Goal: Find contact information: Obtain details needed to contact an individual or organization

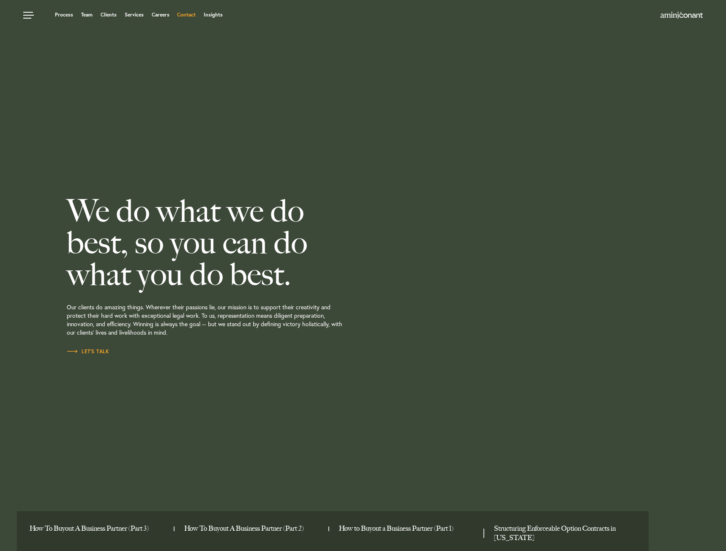
click at [194, 16] on link "Contact" at bounding box center [186, 14] width 19 height 5
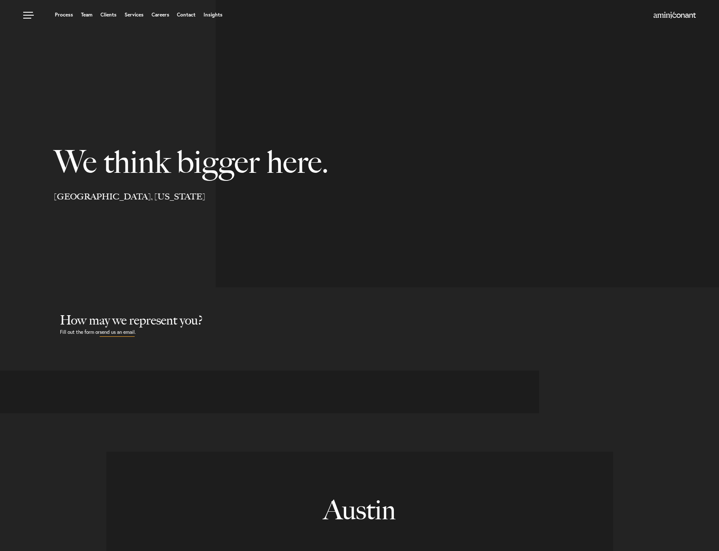
select select "Austin"
select select "Business and Civil Litigation"
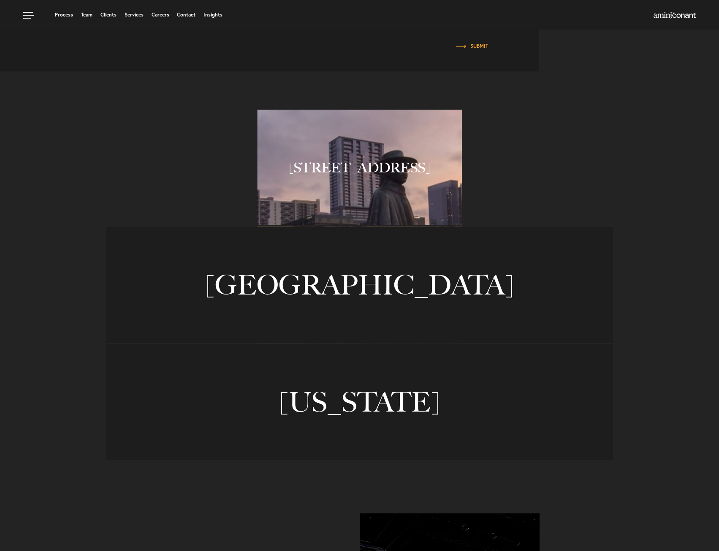
scroll to position [507, 0]
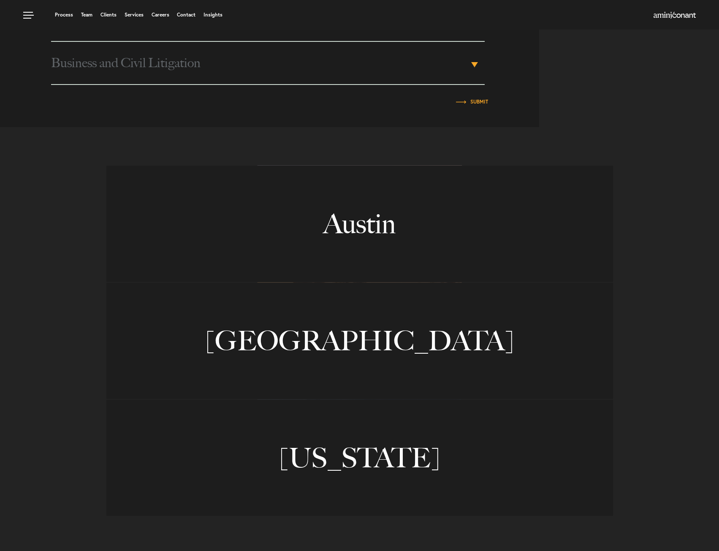
click at [417, 197] on link "Austin" at bounding box center [359, 224] width 507 height 116
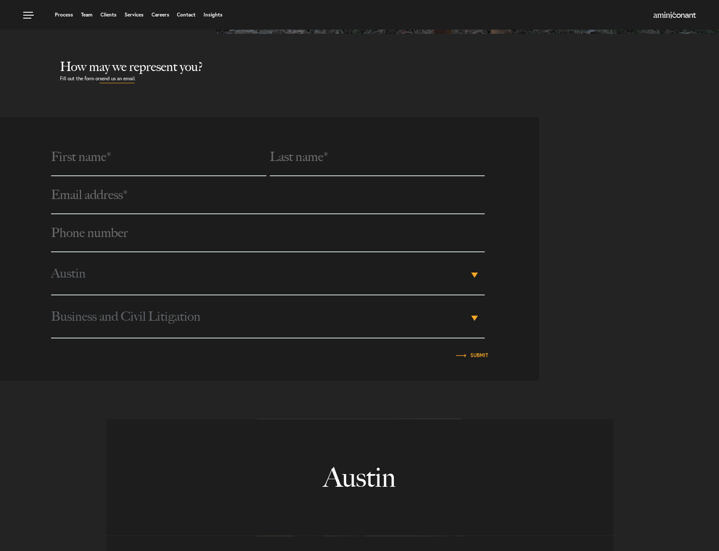
scroll to position [0, 0]
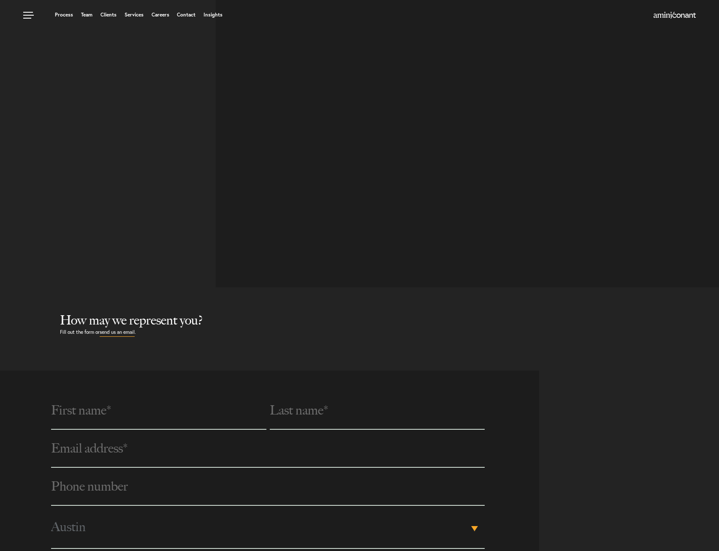
drag, startPoint x: 186, startPoint y: 11, endPoint x: 189, endPoint y: 16, distance: 5.9
click at [186, 11] on ul "Process Team Clients Services Careers Contact Insights" at bounding box center [273, 15] width 501 height 8
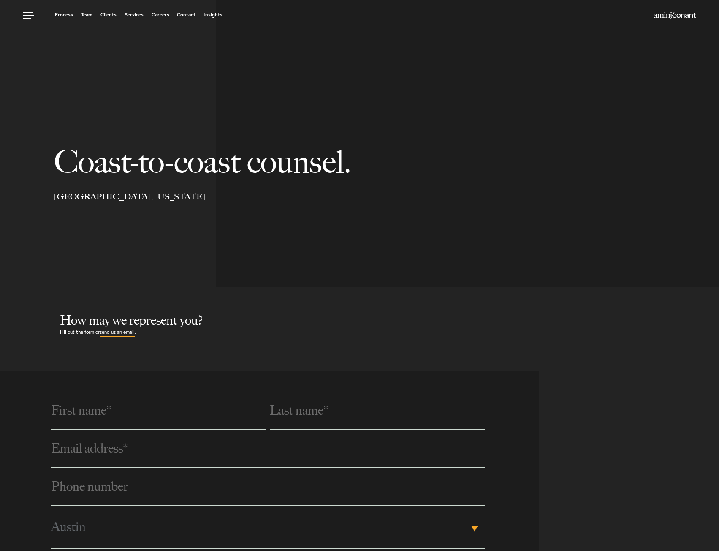
click at [189, 15] on link "Contact" at bounding box center [186, 14] width 19 height 5
select select "Austin"
select select "Business and Civil Litigation"
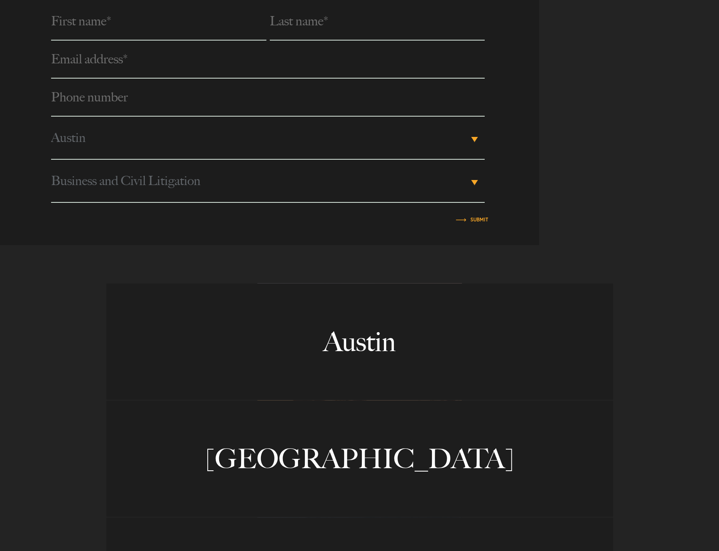
scroll to position [507, 0]
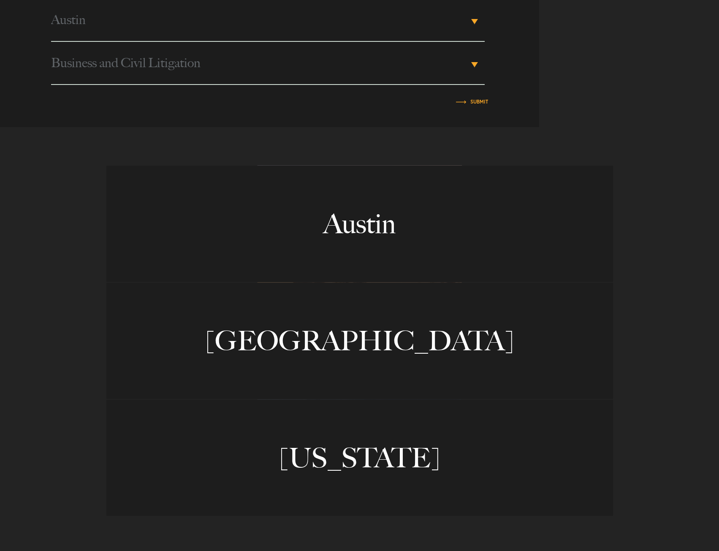
click at [433, 253] on link "Austin" at bounding box center [359, 224] width 507 height 116
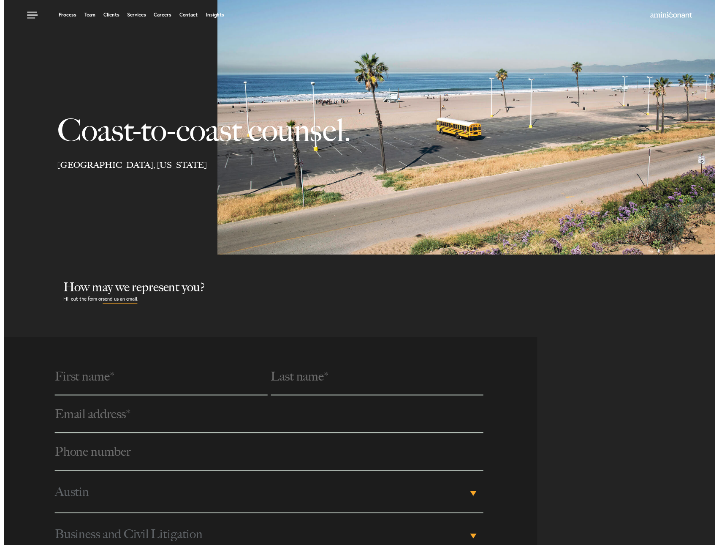
scroll to position [0, 0]
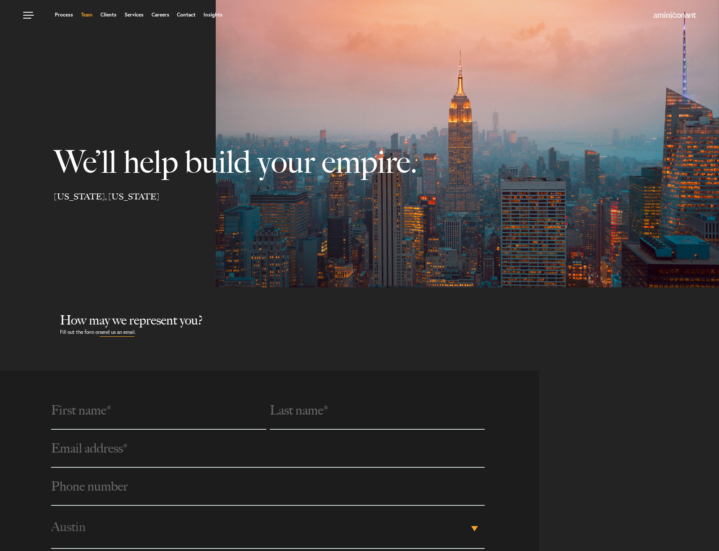
click at [83, 17] on link "Team" at bounding box center [86, 14] width 11 height 5
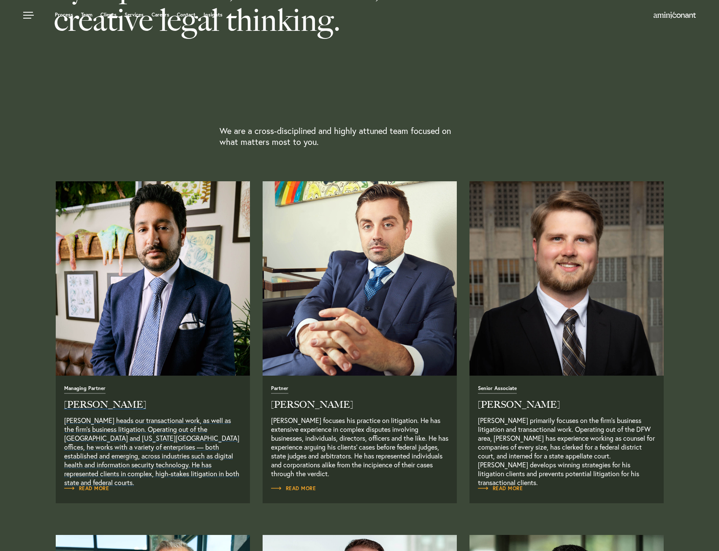
scroll to position [296, 0]
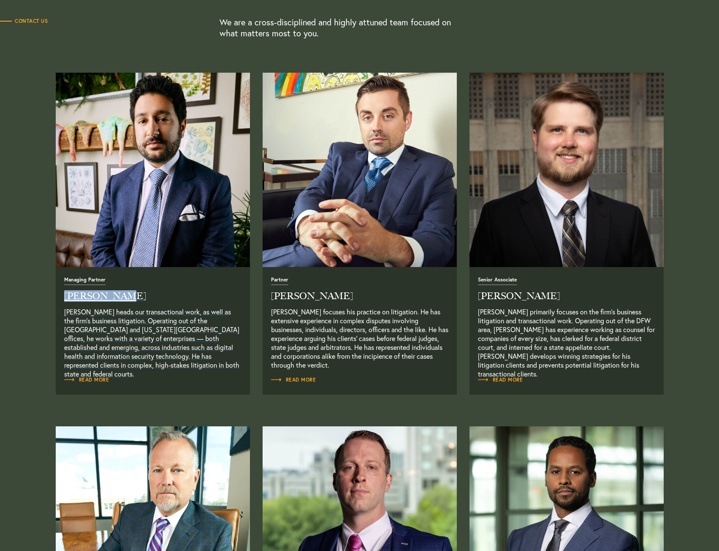
drag, startPoint x: 57, startPoint y: 294, endPoint x: 117, endPoint y: 294, distance: 60.0
click at [117, 294] on div "Managing Partner Neema Amini Neema Amini heads our transactional work, as well …" at bounding box center [153, 331] width 194 height 128
copy h2 "Neema Amini"
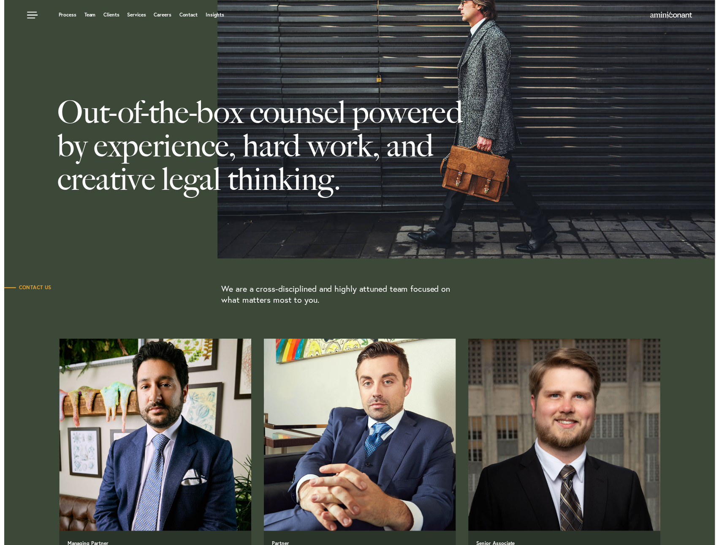
scroll to position [0, 0]
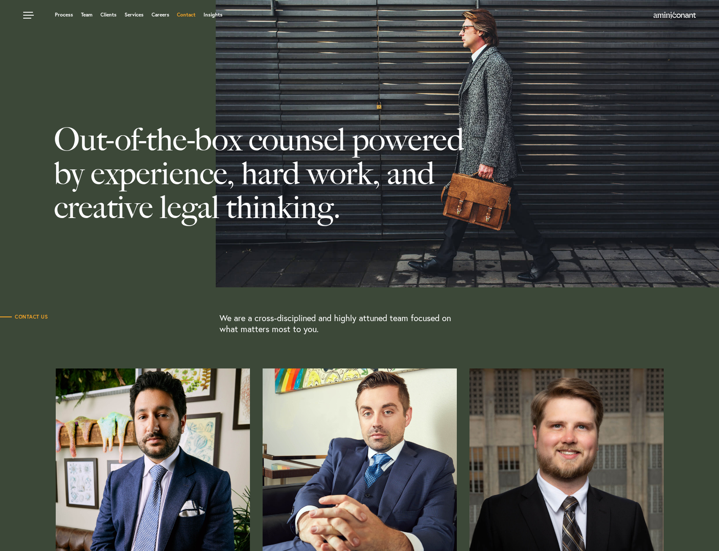
click at [186, 14] on link "Contact" at bounding box center [186, 14] width 19 height 5
